Goal: Task Accomplishment & Management: Use online tool/utility

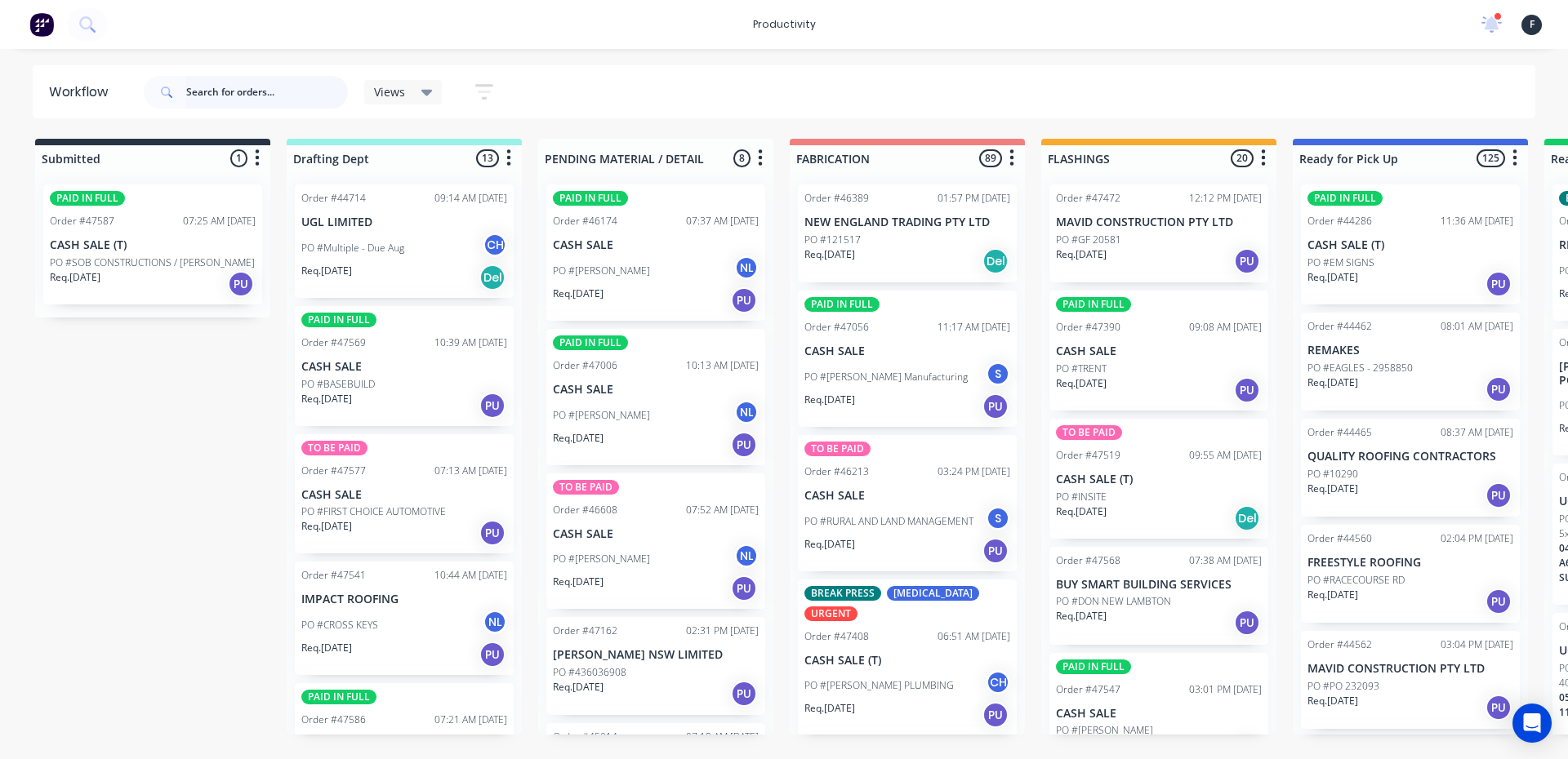
click at [266, 95] on input "text" at bounding box center [266, 92] width 162 height 32
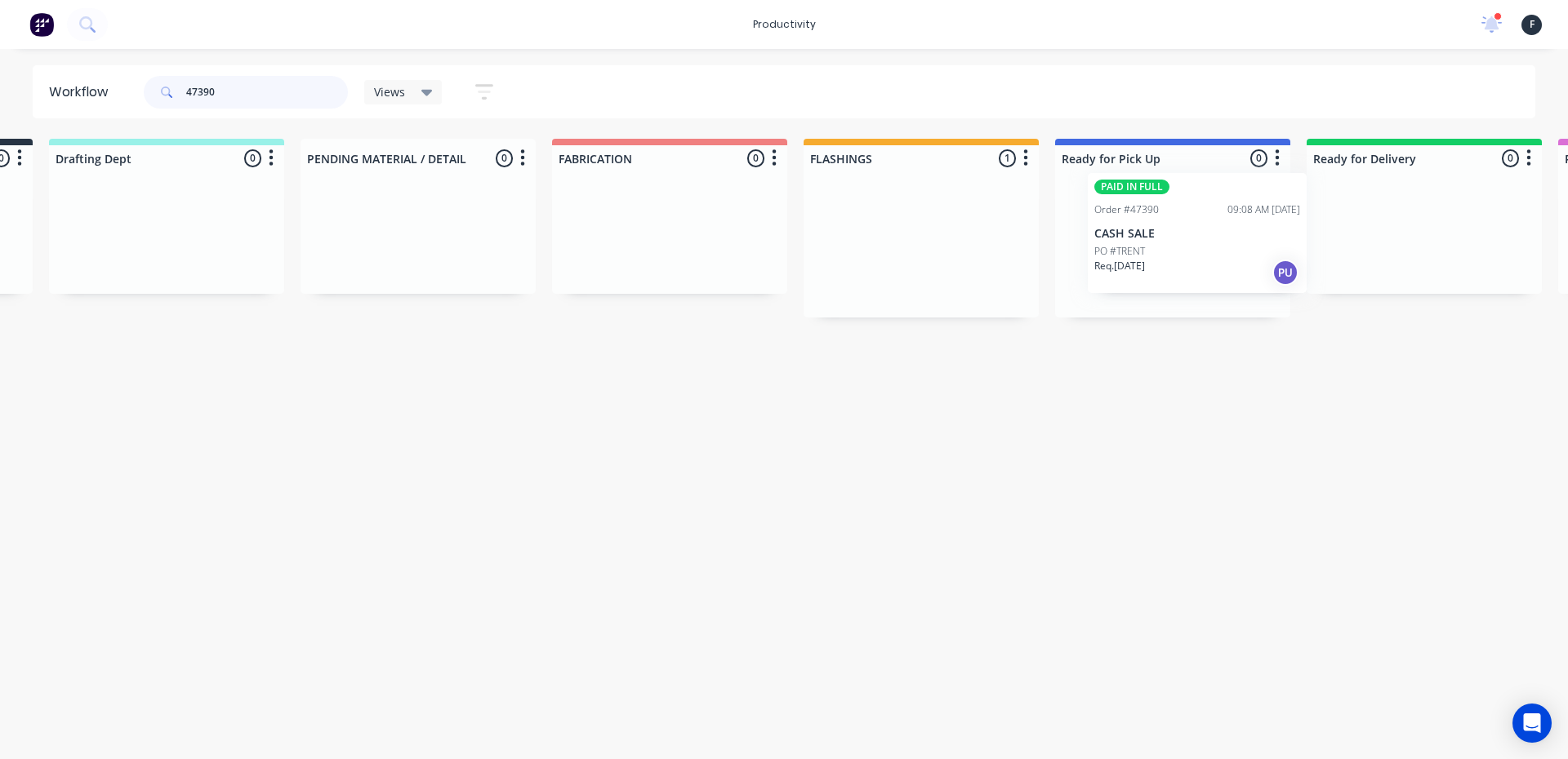
scroll to position [0, 245]
drag, startPoint x: 1157, startPoint y: 288, endPoint x: 1191, endPoint y: 274, distance: 36.8
click at [1190, 274] on div "Submitted 0 Sort By Created date Required date Order number Customer name Most …" at bounding box center [1105, 228] width 2724 height 179
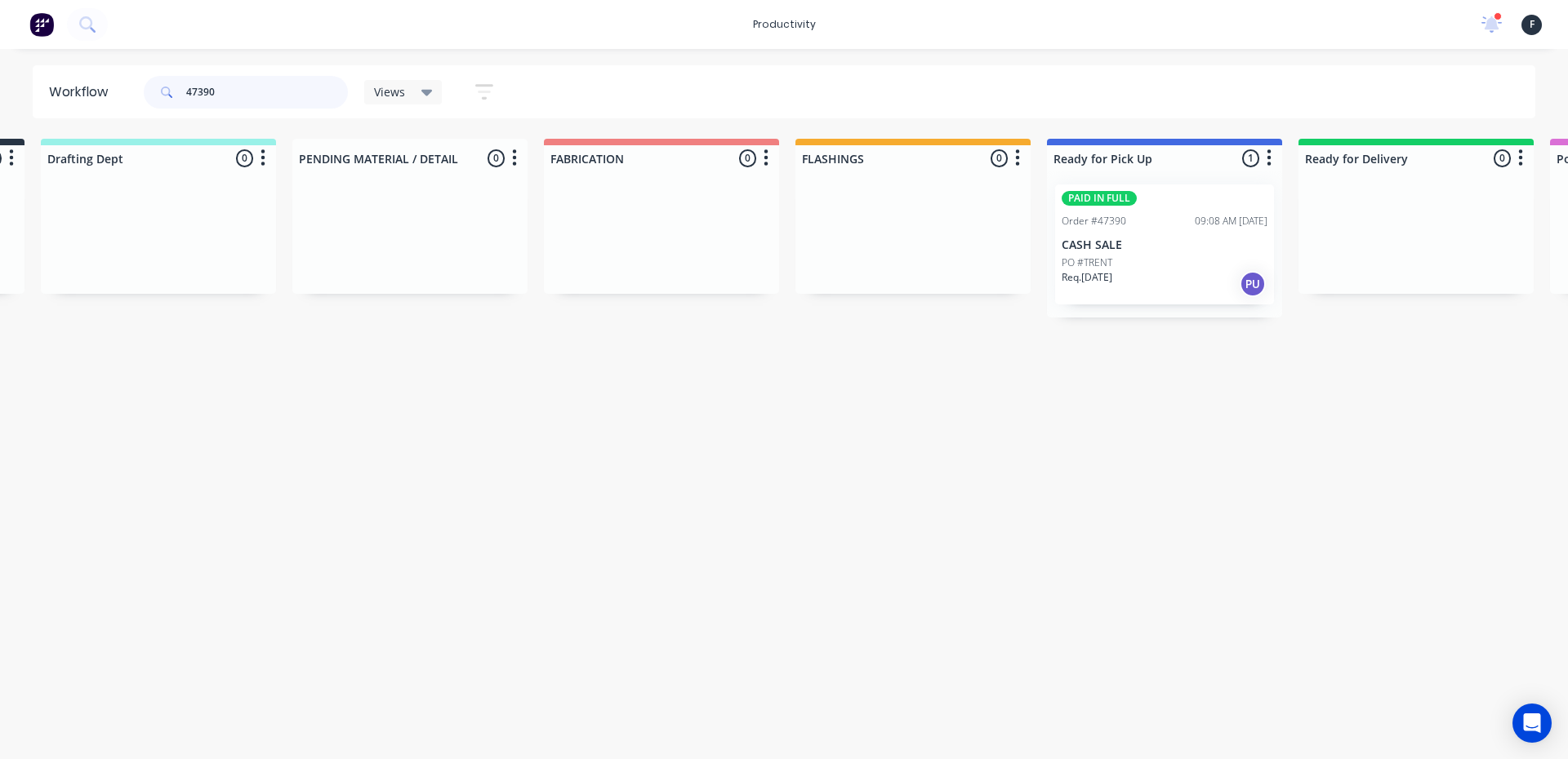
type input "47390"
click at [1163, 258] on div "PO #TRENT" at bounding box center [1164, 263] width 206 height 15
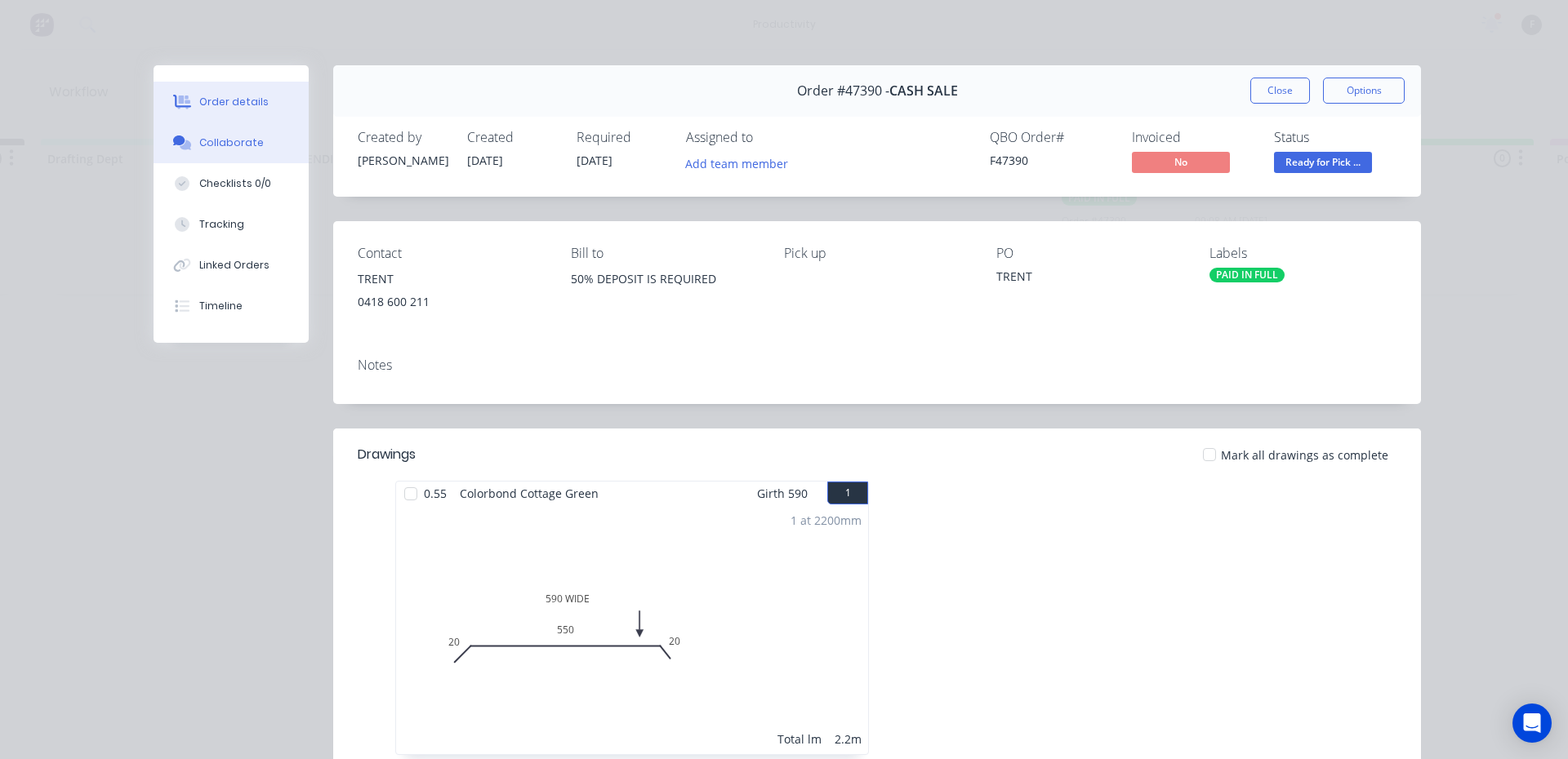
click at [245, 150] on button "Collaborate" at bounding box center [231, 142] width 155 height 41
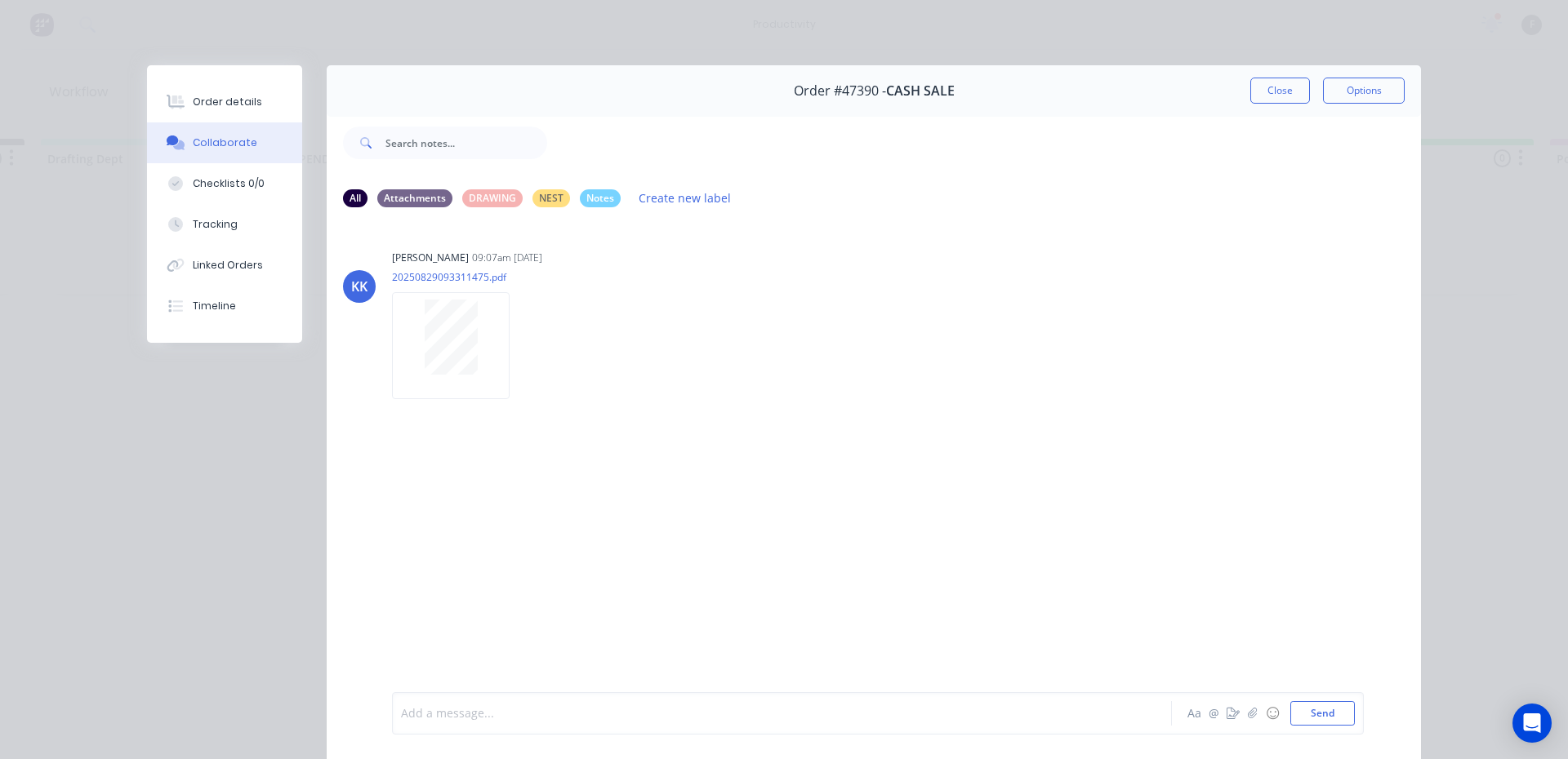
click at [567, 715] on div at bounding box center [759, 714] width 715 height 17
click at [1276, 89] on button "Close" at bounding box center [1280, 91] width 59 height 26
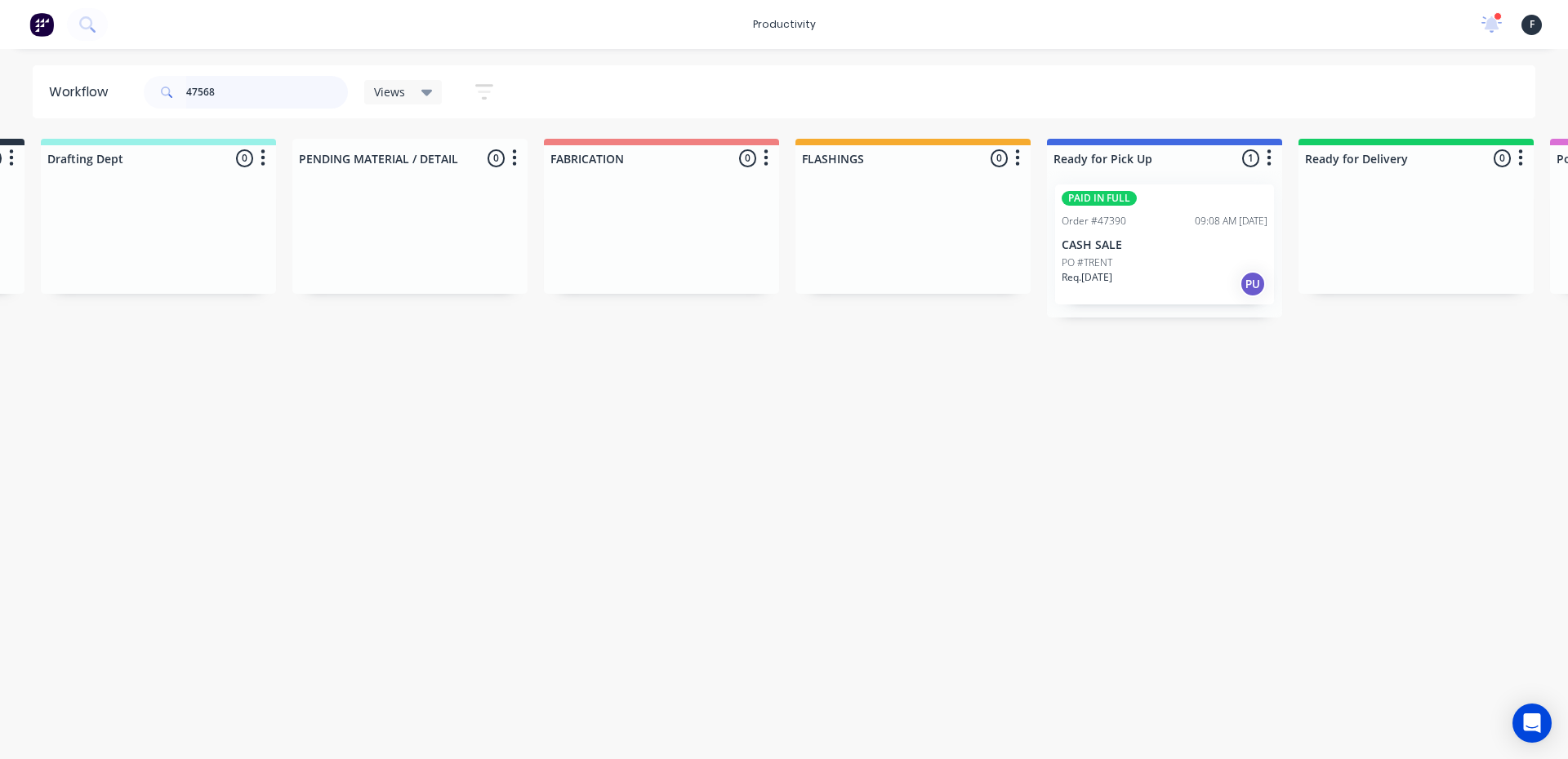
scroll to position [0, 0]
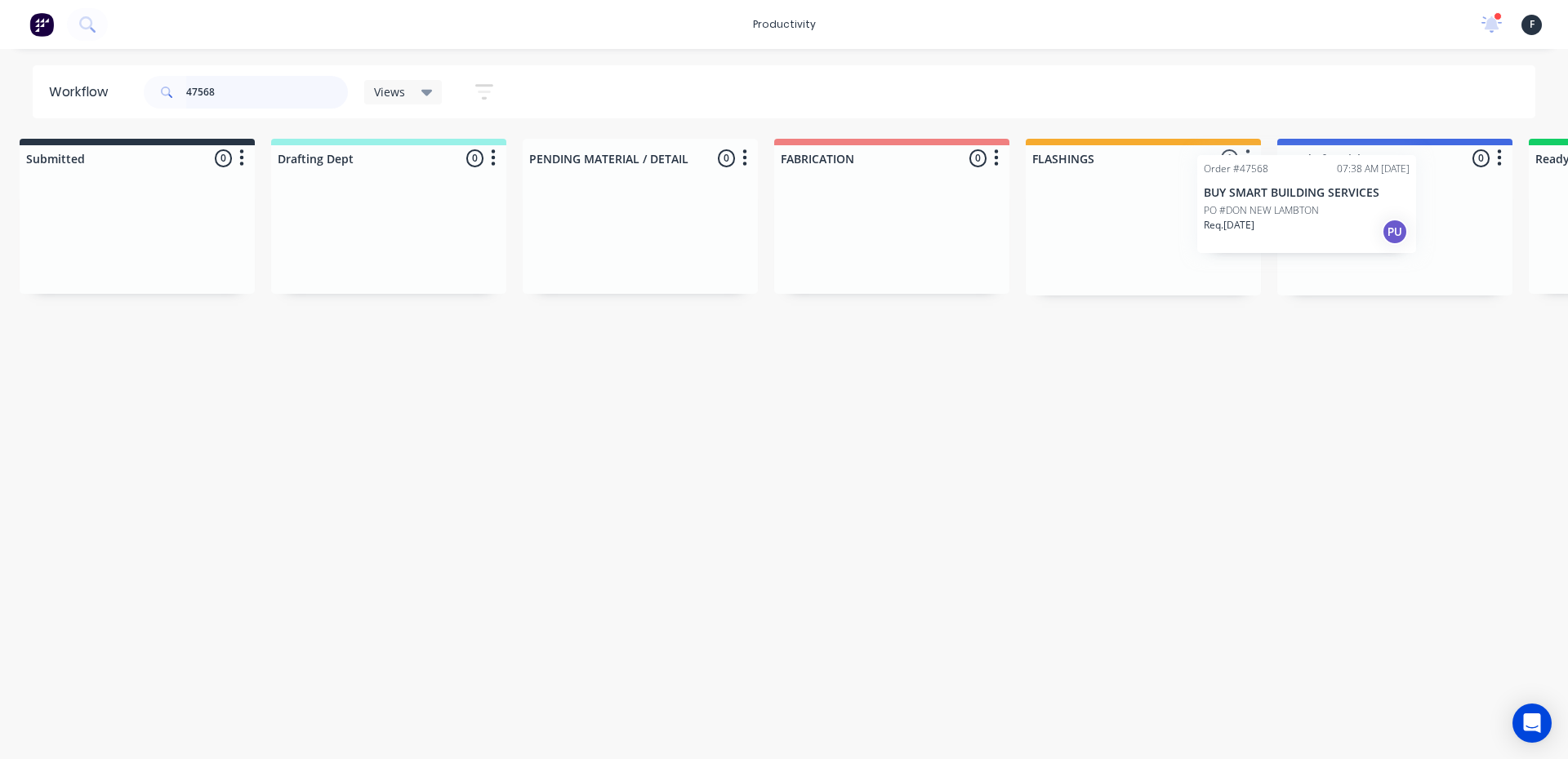
drag, startPoint x: 1171, startPoint y: 251, endPoint x: 1339, endPoint y: 237, distance: 168.6
click at [1339, 237] on div "Submitted 0 Sort By Created date Required date Order number Customer name Most …" at bounding box center [1334, 217] width 2724 height 157
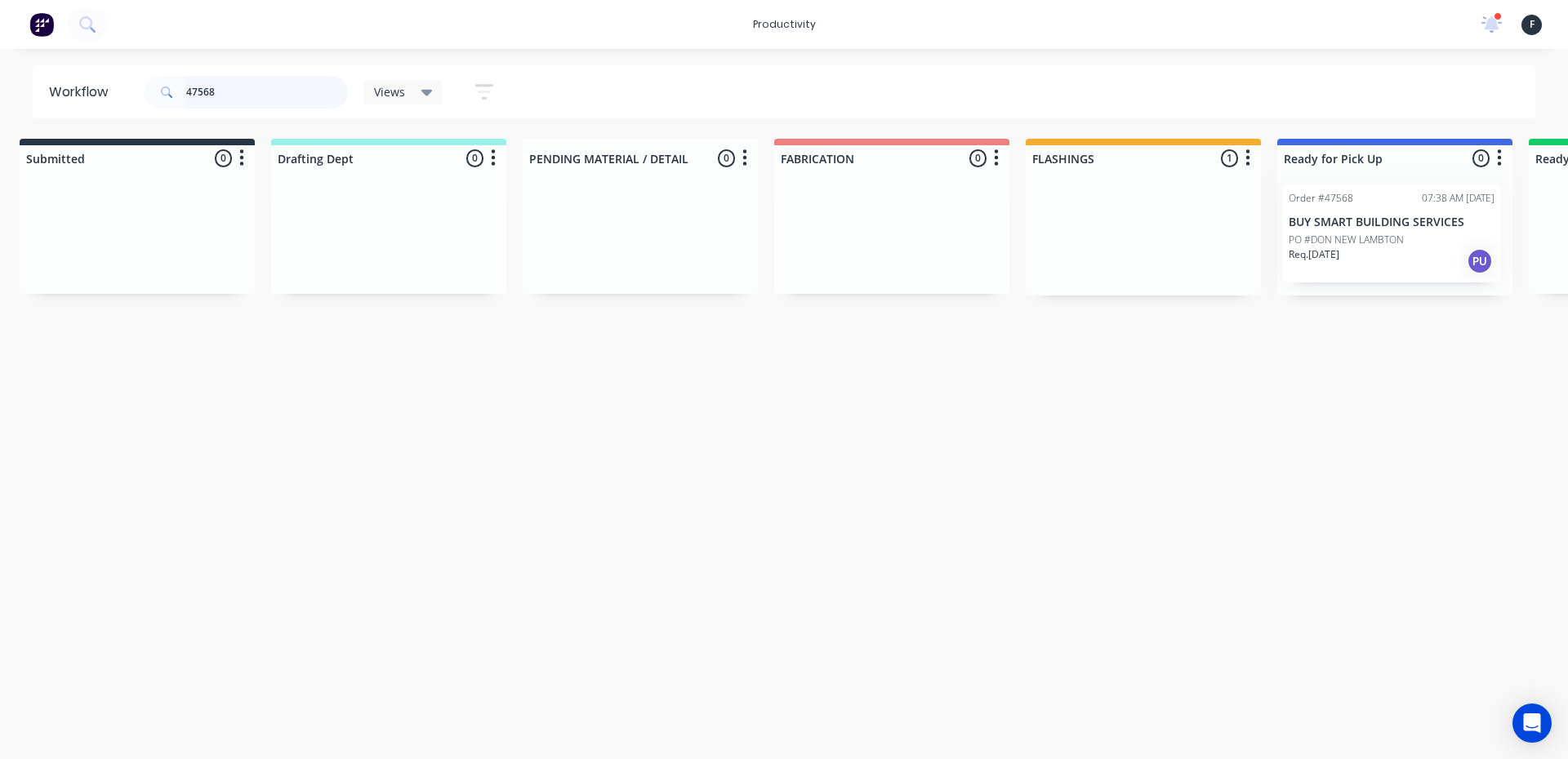
scroll to position [0, 19]
type input "47568"
click at [1340, 238] on p "PO #DON NEW LAMBTON" at bounding box center [1346, 239] width 115 height 15
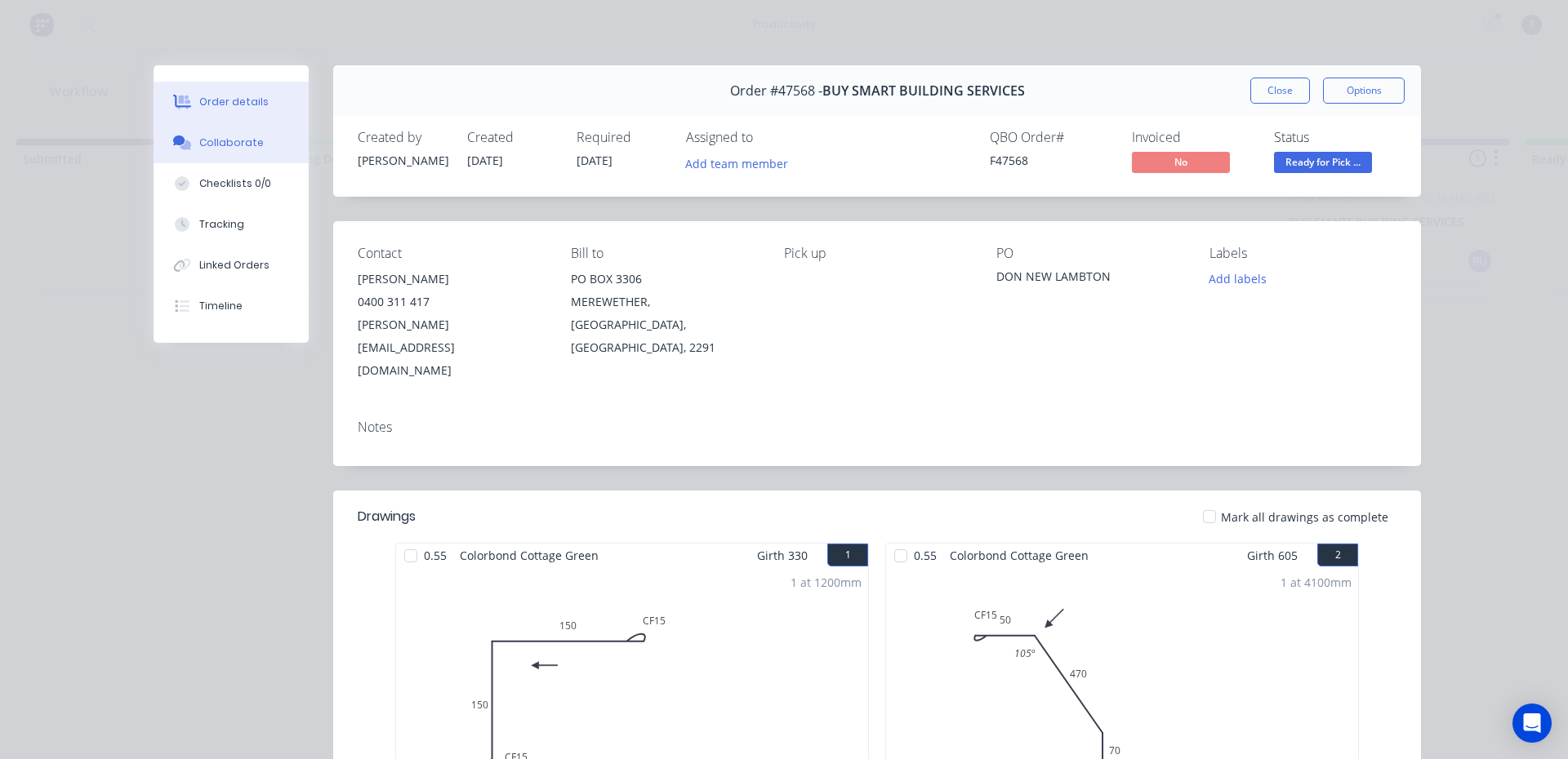
click at [205, 158] on button "Collaborate" at bounding box center [231, 142] width 155 height 41
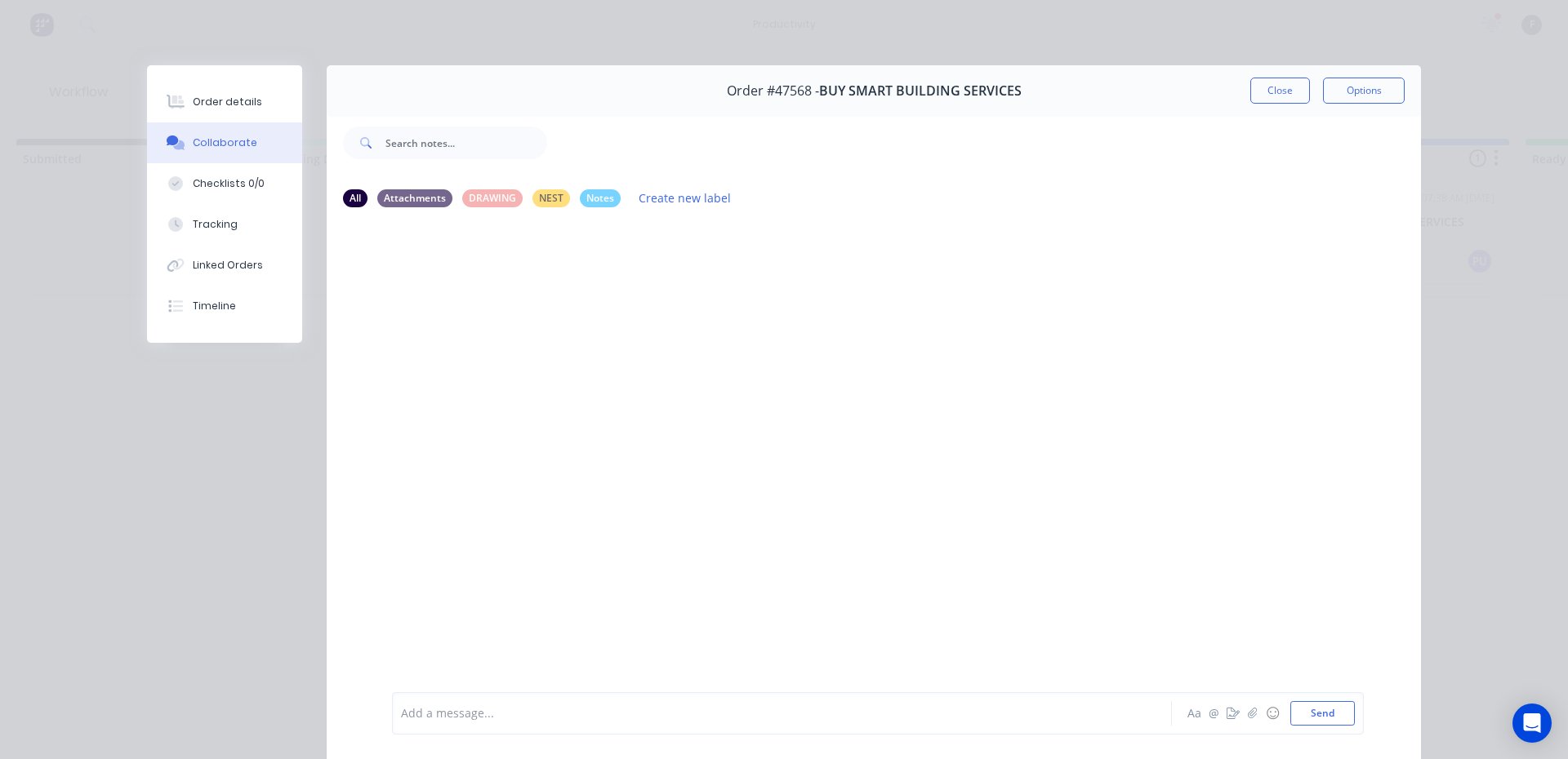
click at [563, 710] on div at bounding box center [759, 714] width 715 height 17
